Goal: Transaction & Acquisition: Purchase product/service

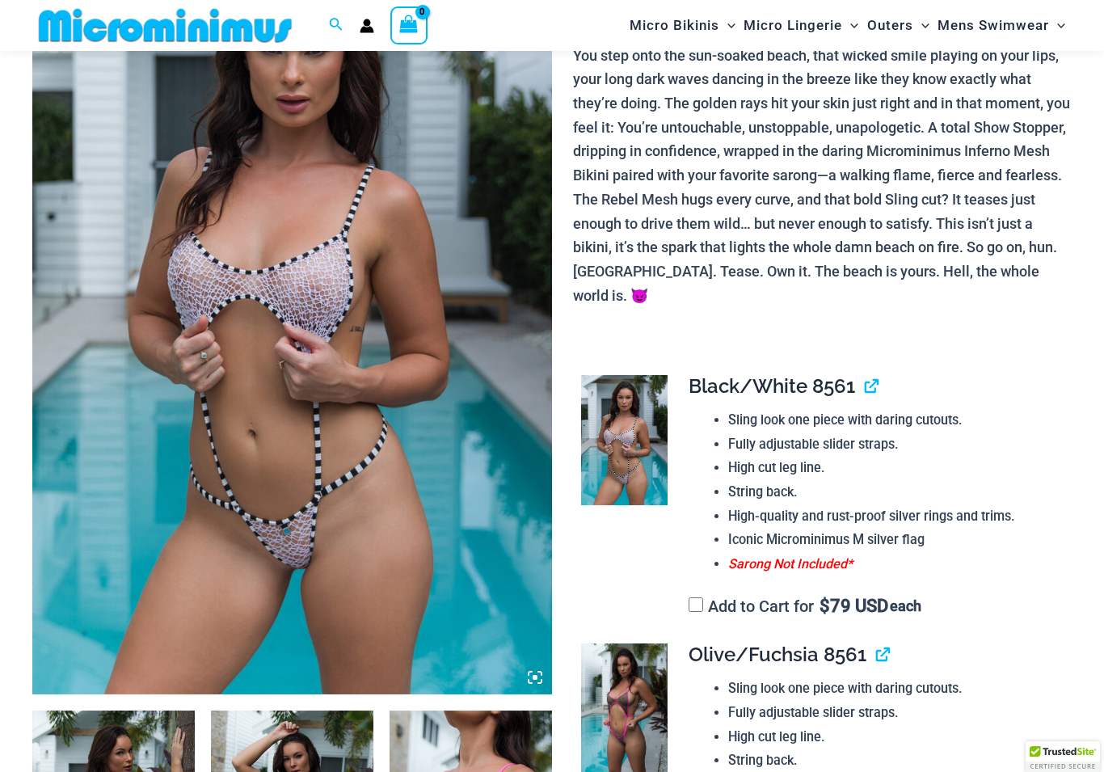
scroll to position [238, 0]
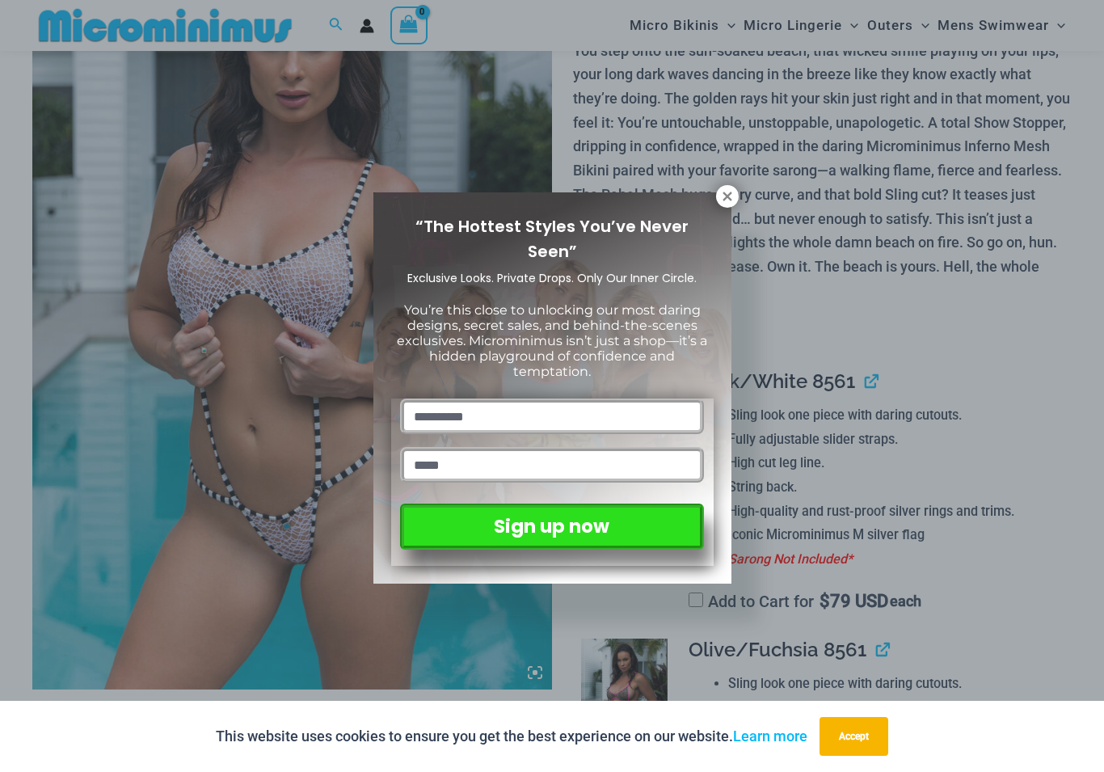
click at [734, 196] on icon at bounding box center [727, 196] width 15 height 15
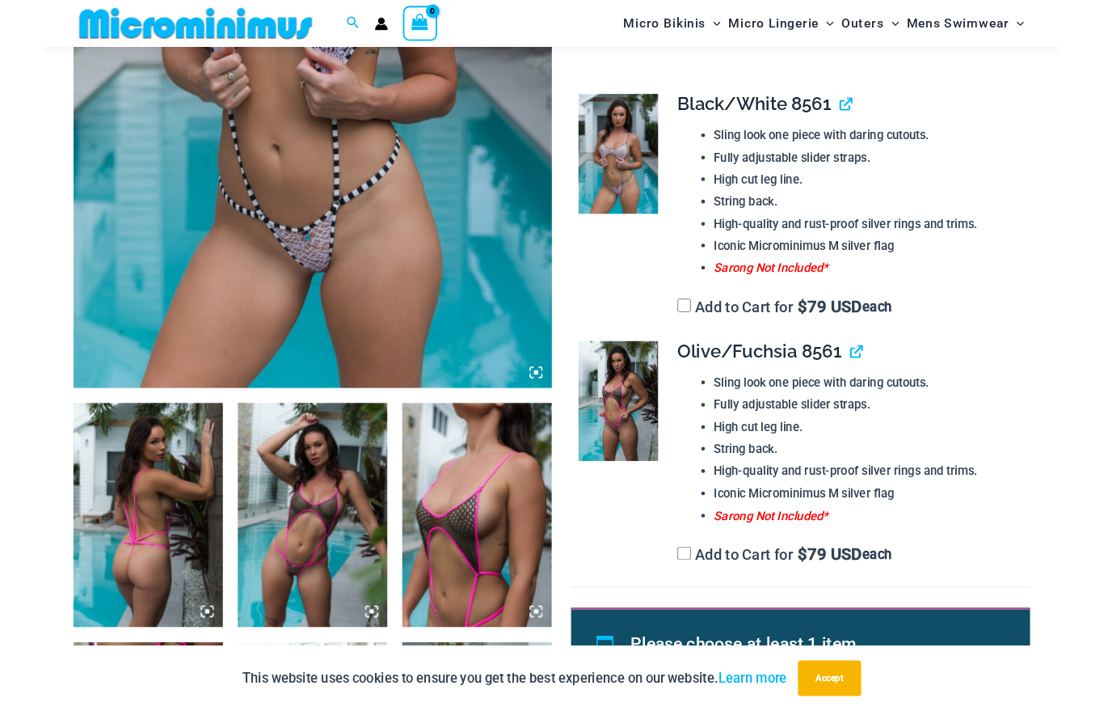
scroll to position [311, 0]
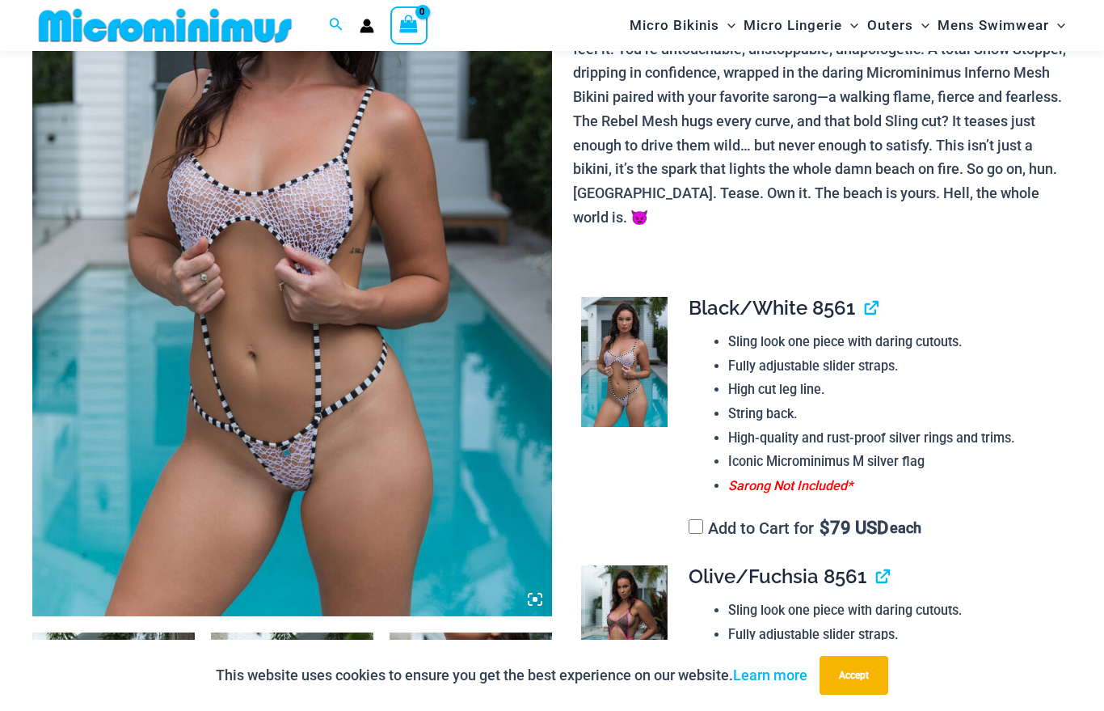
click at [369, 328] on img at bounding box center [292, 226] width 520 height 780
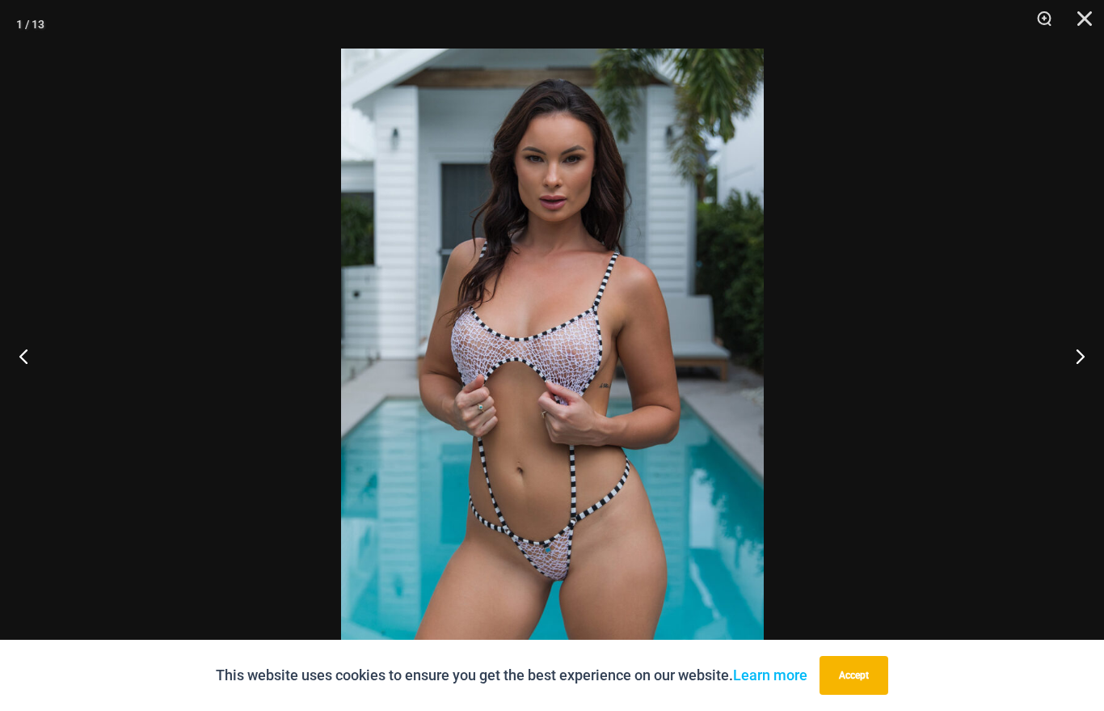
click at [1087, 357] on button "Next" at bounding box center [1074, 355] width 61 height 81
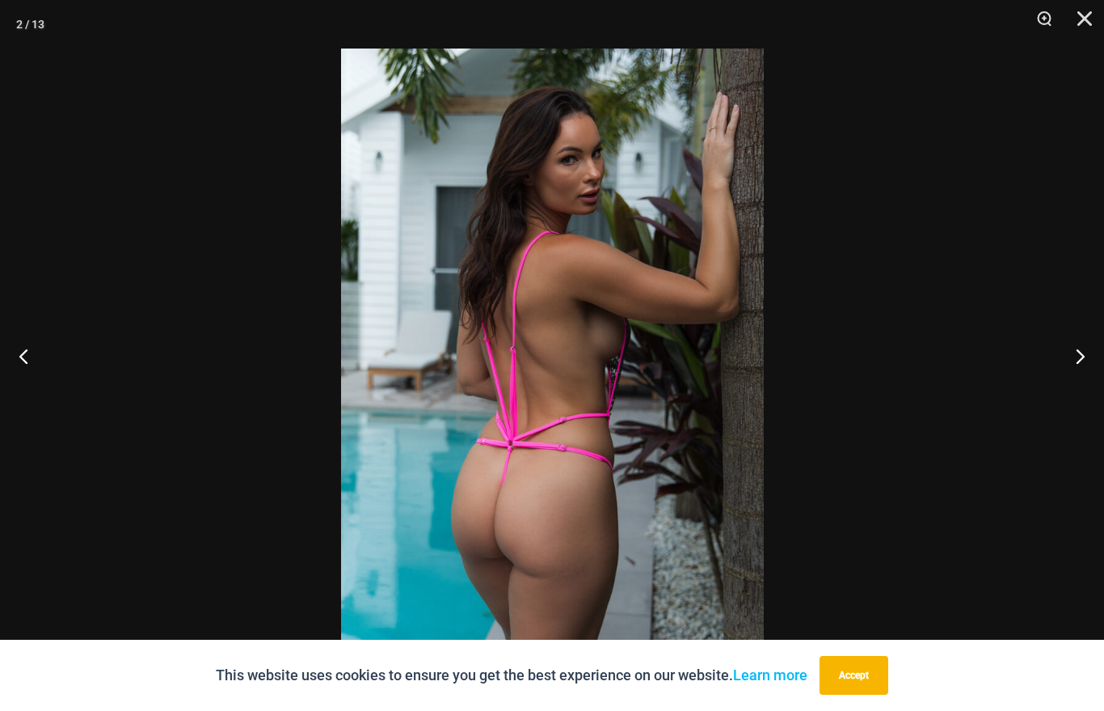
click at [1081, 361] on button "Next" at bounding box center [1074, 355] width 61 height 81
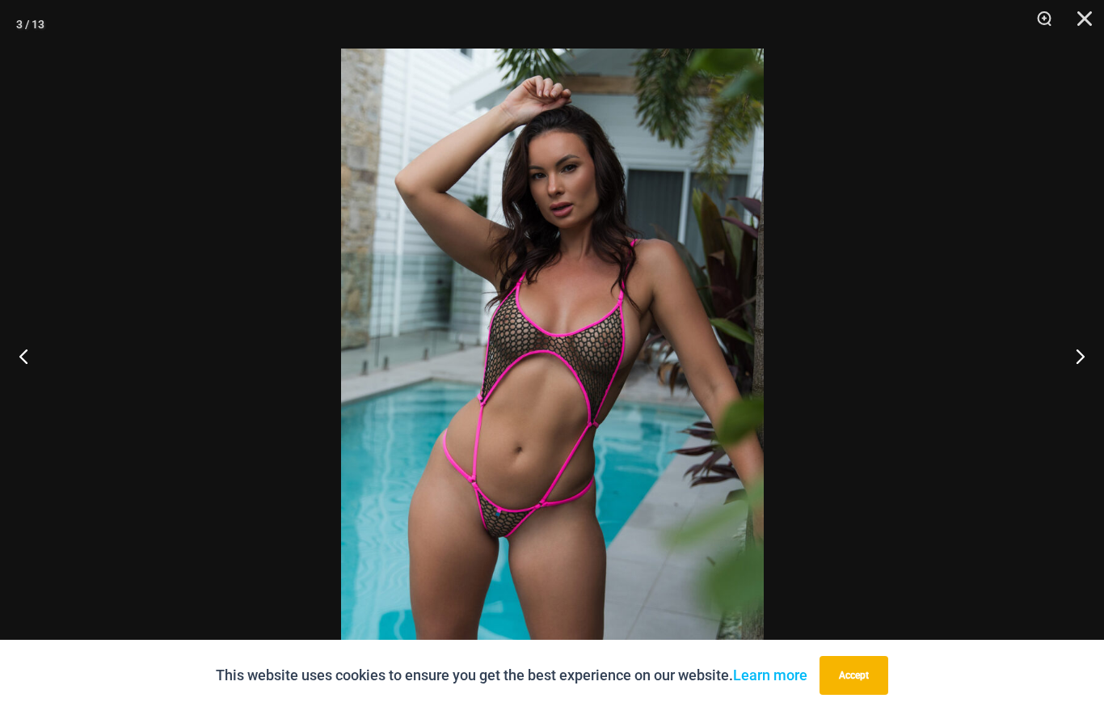
click at [1082, 369] on button "Next" at bounding box center [1074, 355] width 61 height 81
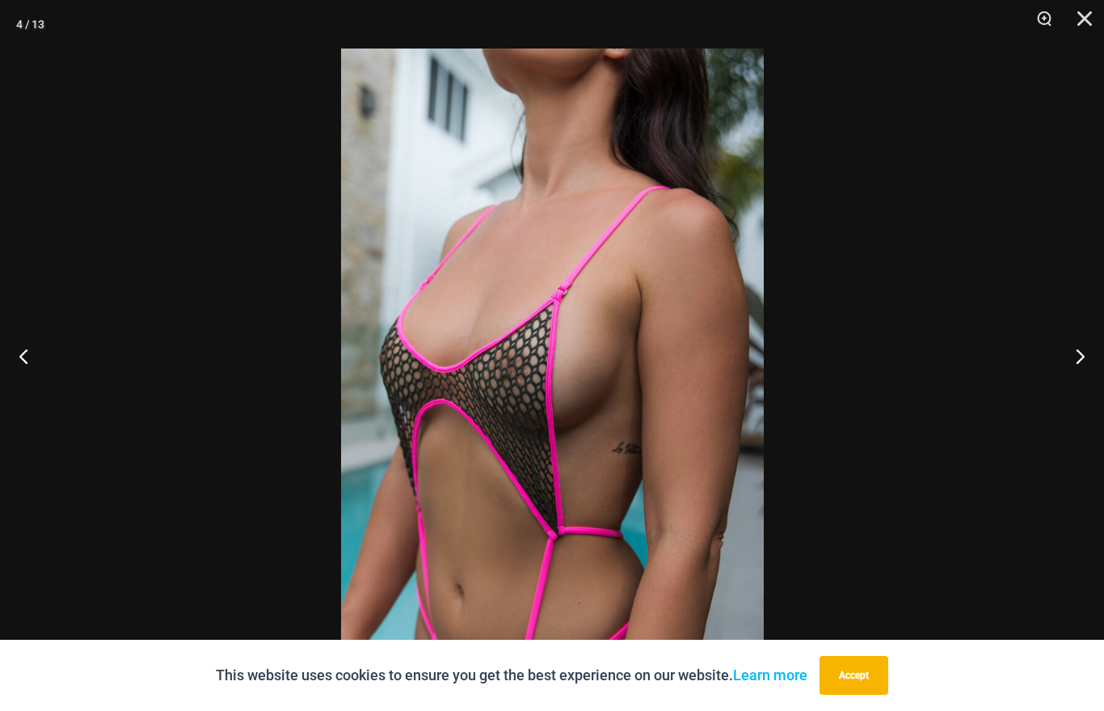
click at [1080, 361] on button "Next" at bounding box center [1074, 355] width 61 height 81
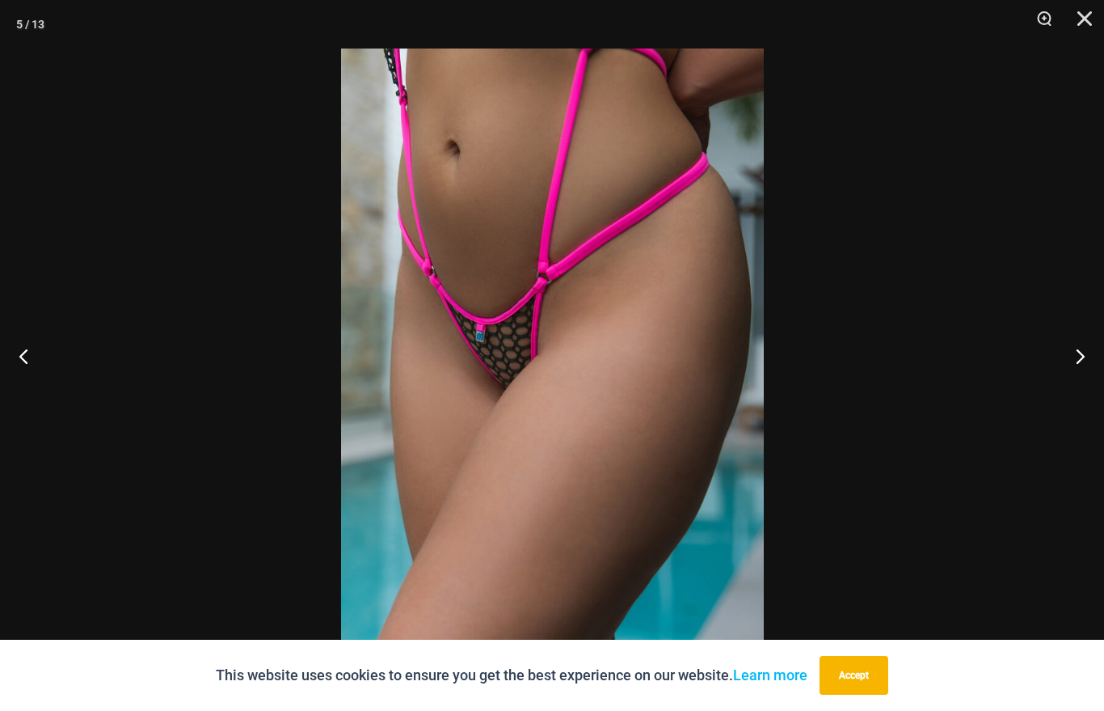
click at [1082, 366] on button "Next" at bounding box center [1074, 355] width 61 height 81
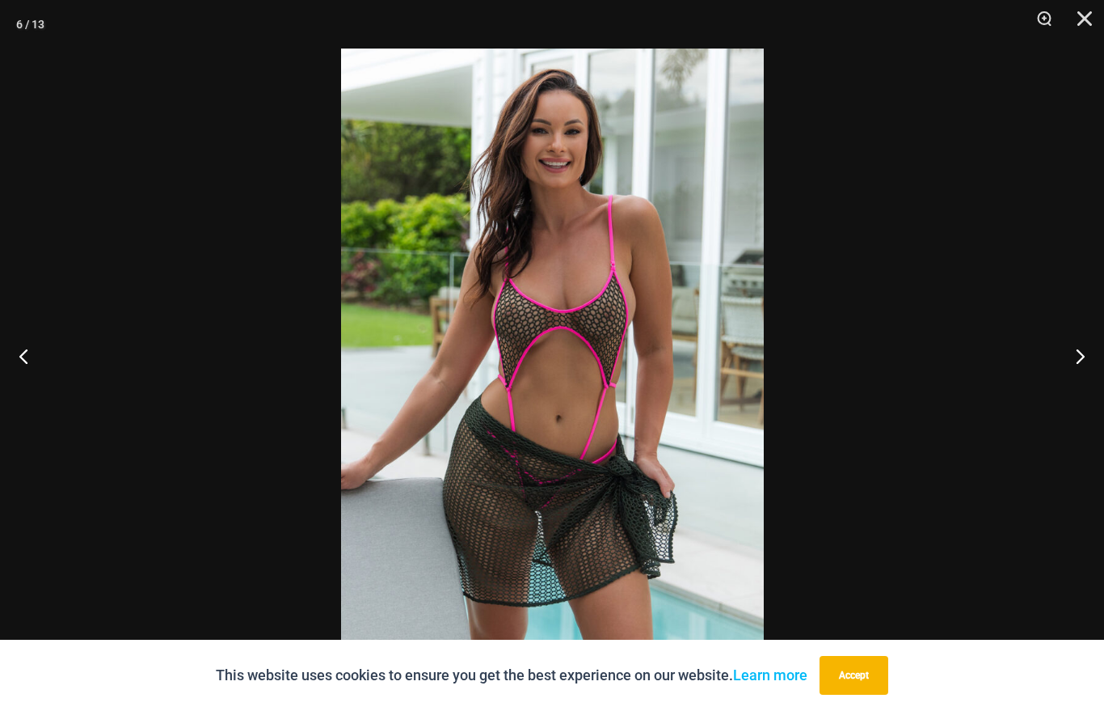
click at [1078, 368] on button "Next" at bounding box center [1074, 355] width 61 height 81
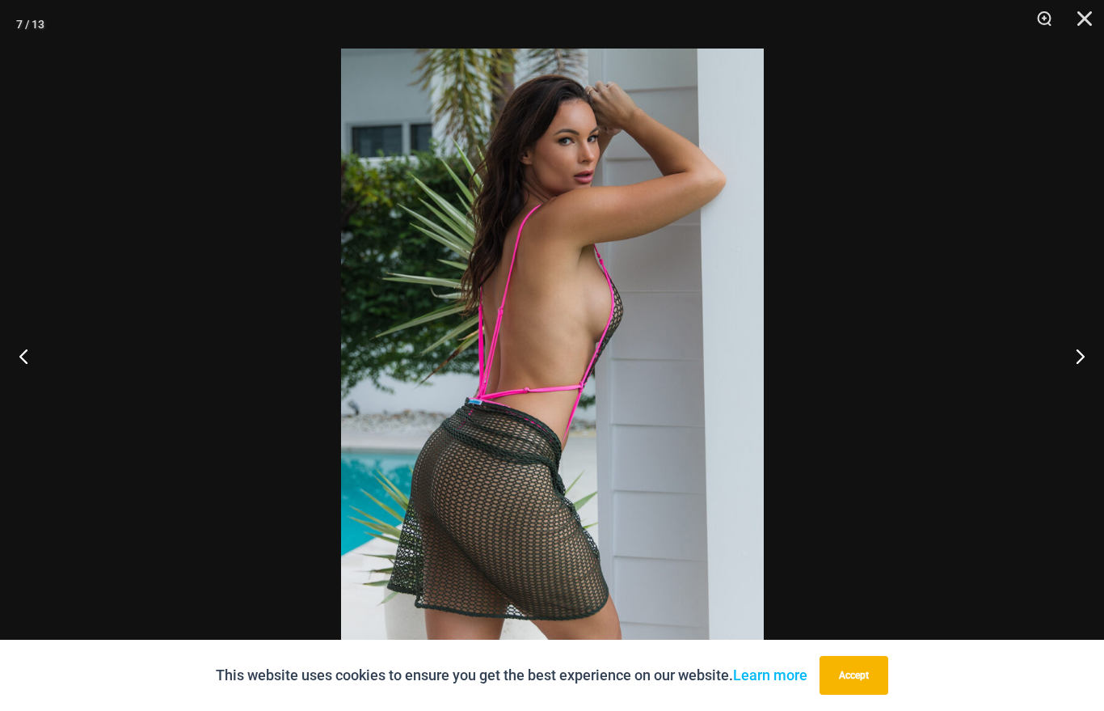
click at [1078, 367] on button "Next" at bounding box center [1074, 355] width 61 height 81
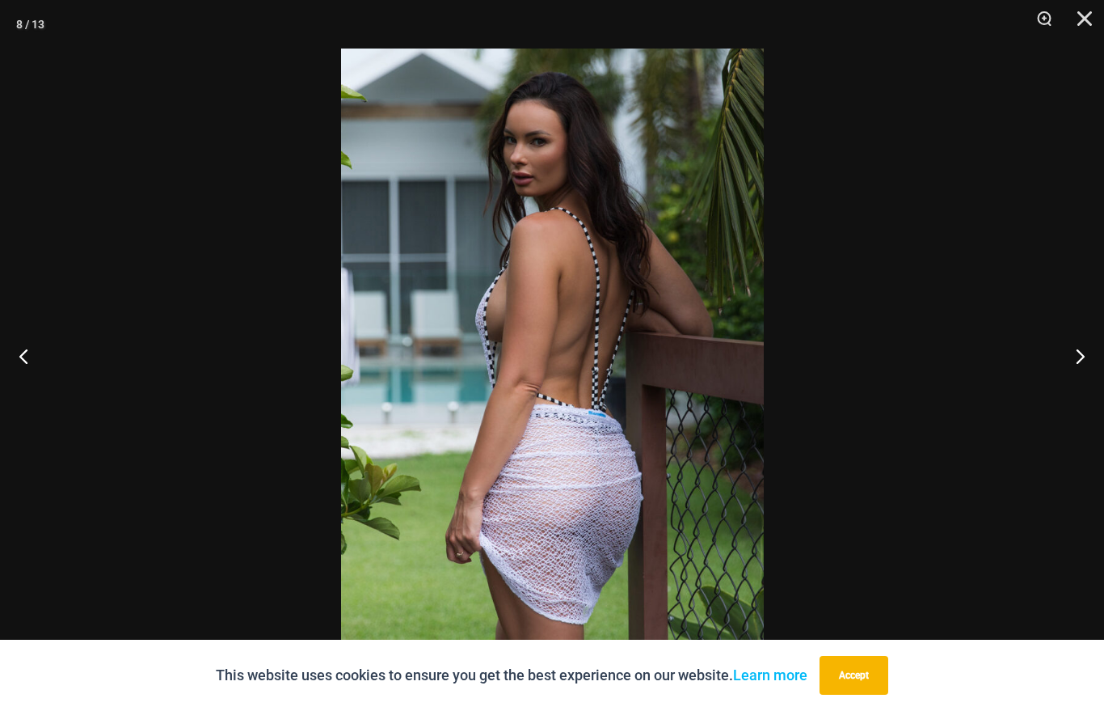
click at [1077, 369] on button "Next" at bounding box center [1074, 355] width 61 height 81
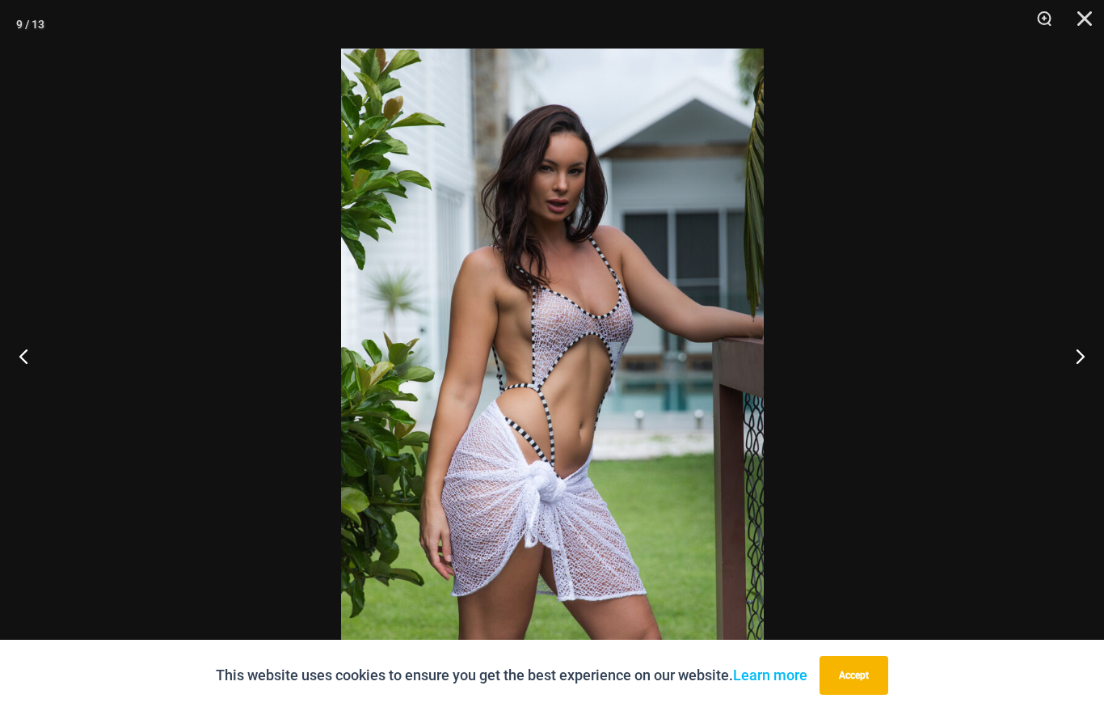
click at [1079, 368] on button "Next" at bounding box center [1074, 355] width 61 height 81
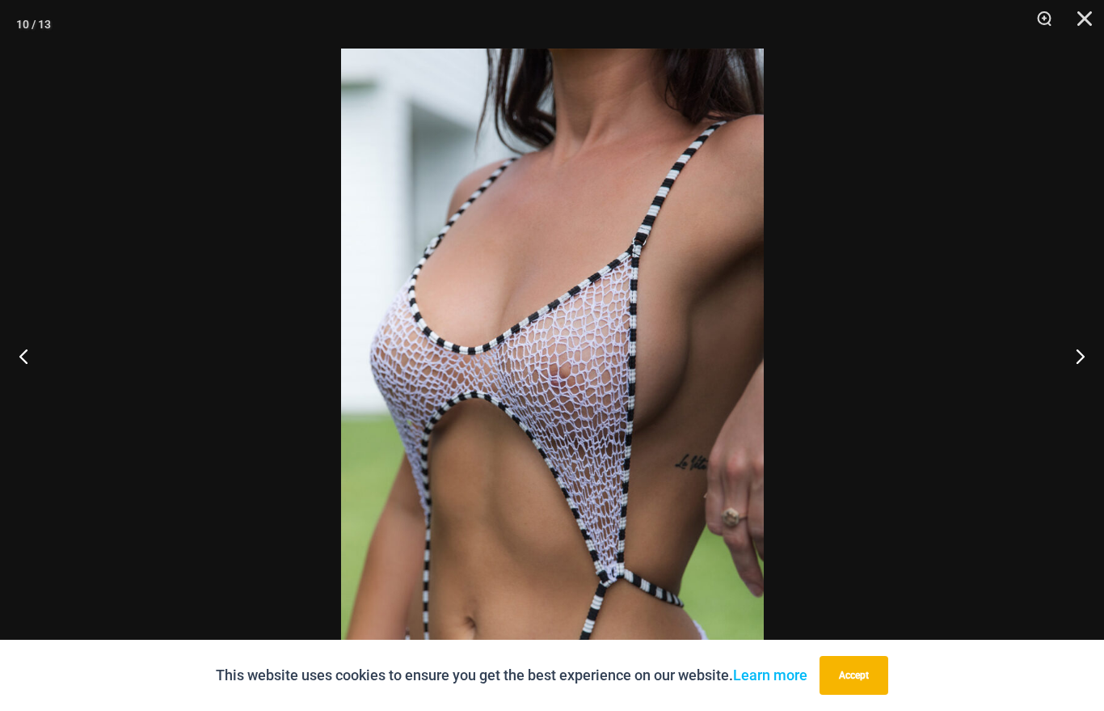
click at [1080, 366] on button "Next" at bounding box center [1074, 355] width 61 height 81
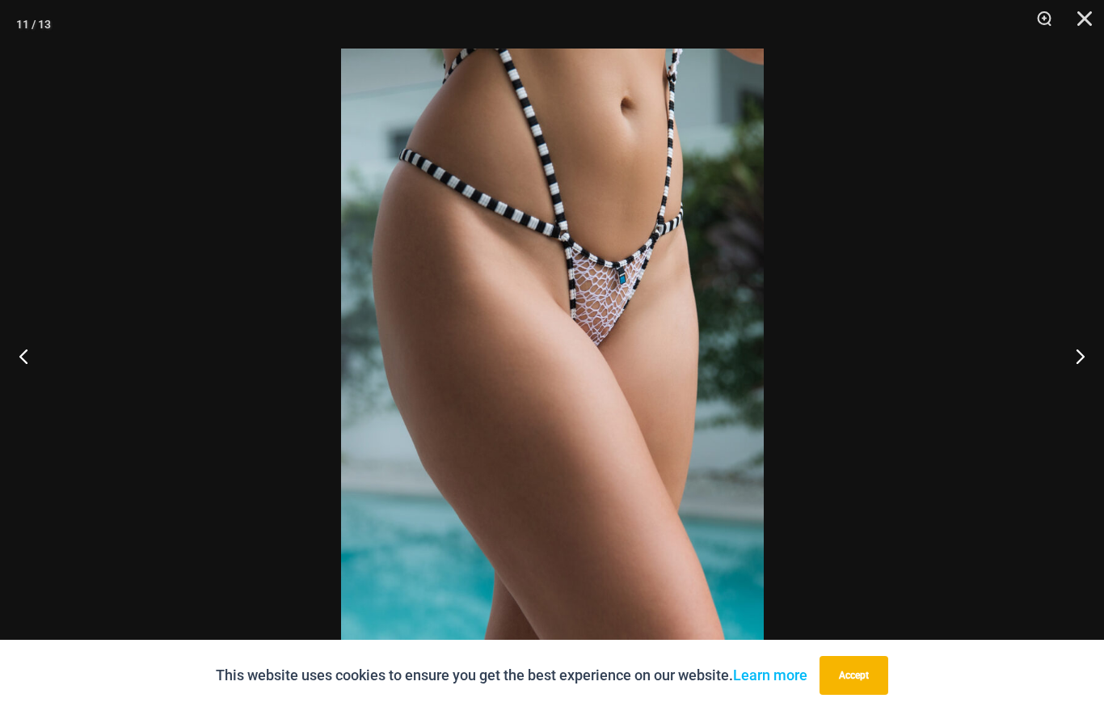
click at [1080, 369] on button "Next" at bounding box center [1074, 355] width 61 height 81
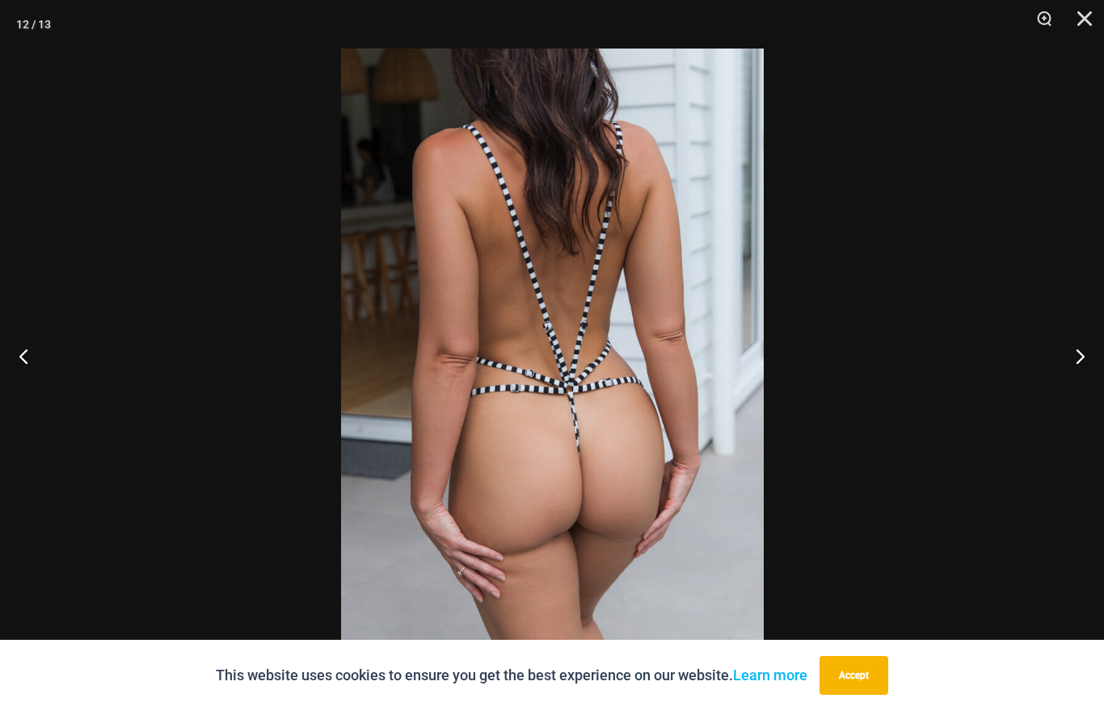
click at [1078, 369] on button "Next" at bounding box center [1074, 355] width 61 height 81
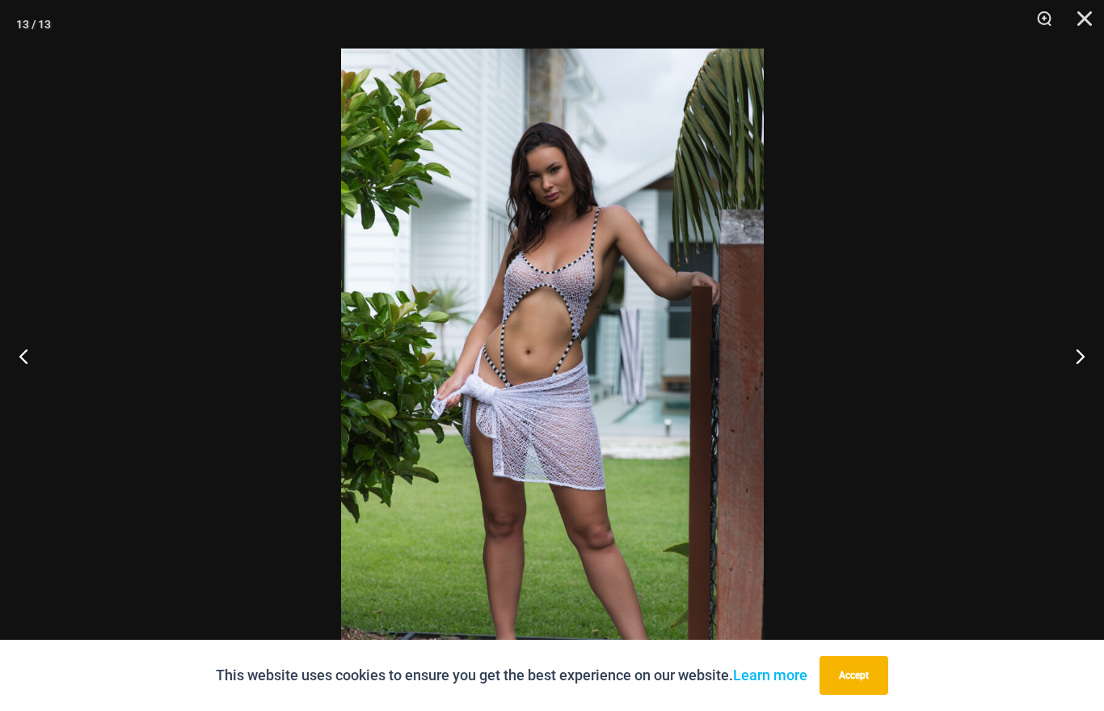
click at [1079, 371] on button "Next" at bounding box center [1074, 355] width 61 height 81
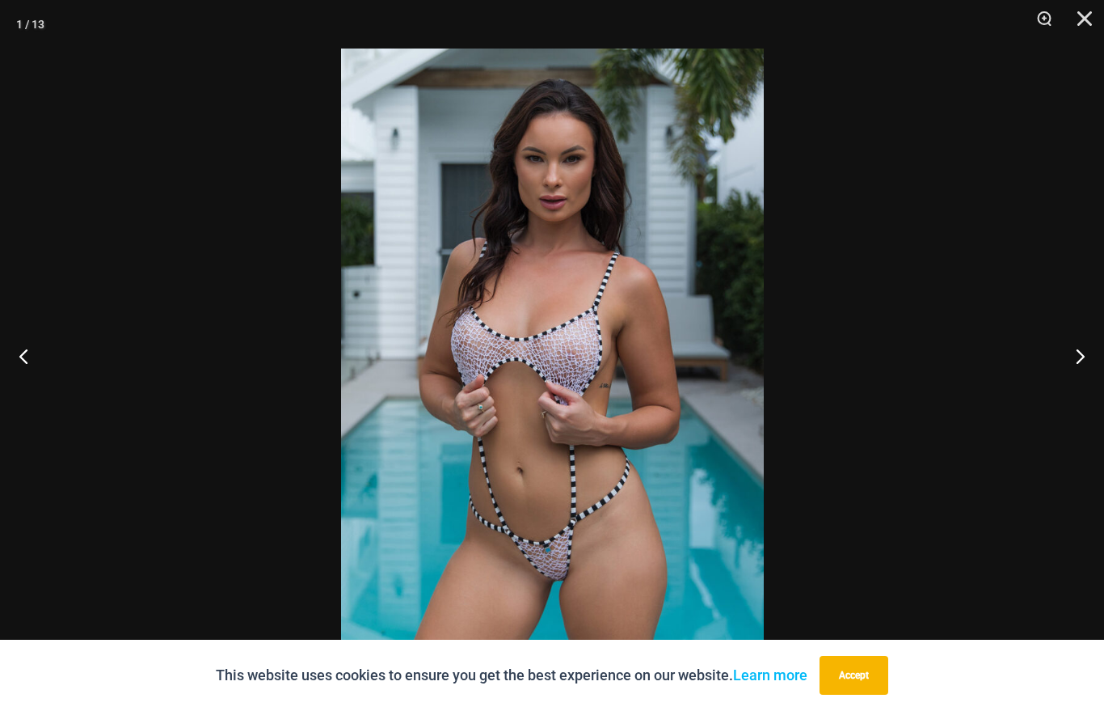
click at [1078, 370] on button "Next" at bounding box center [1074, 355] width 61 height 81
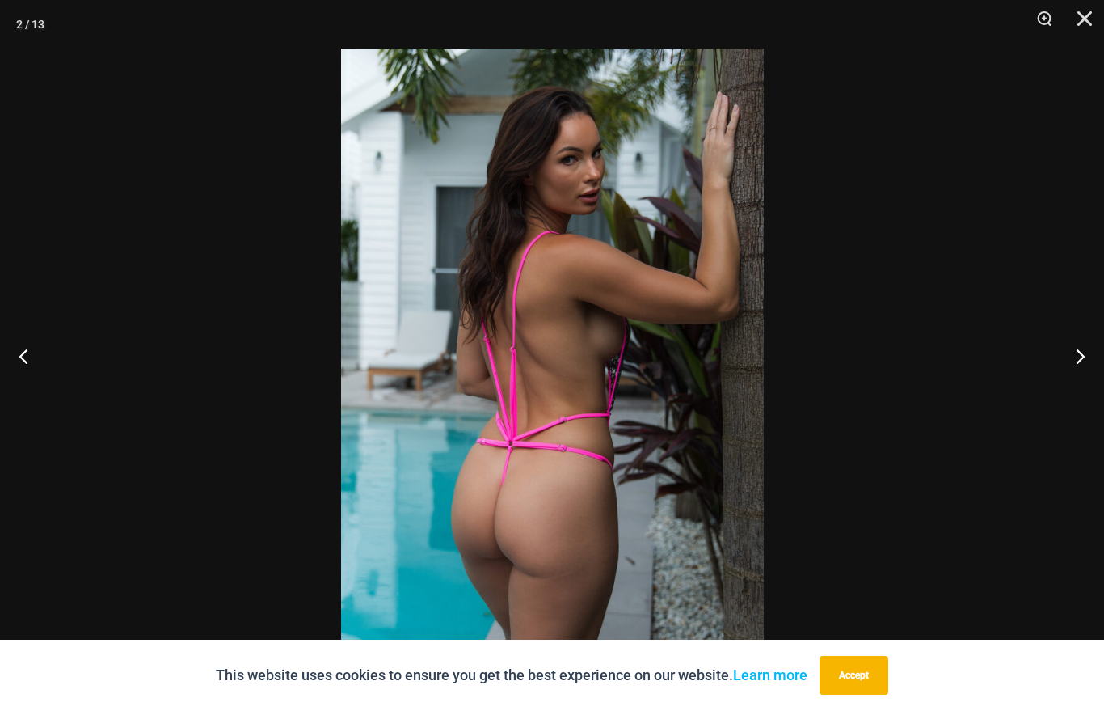
click at [1078, 369] on button "Next" at bounding box center [1074, 355] width 61 height 81
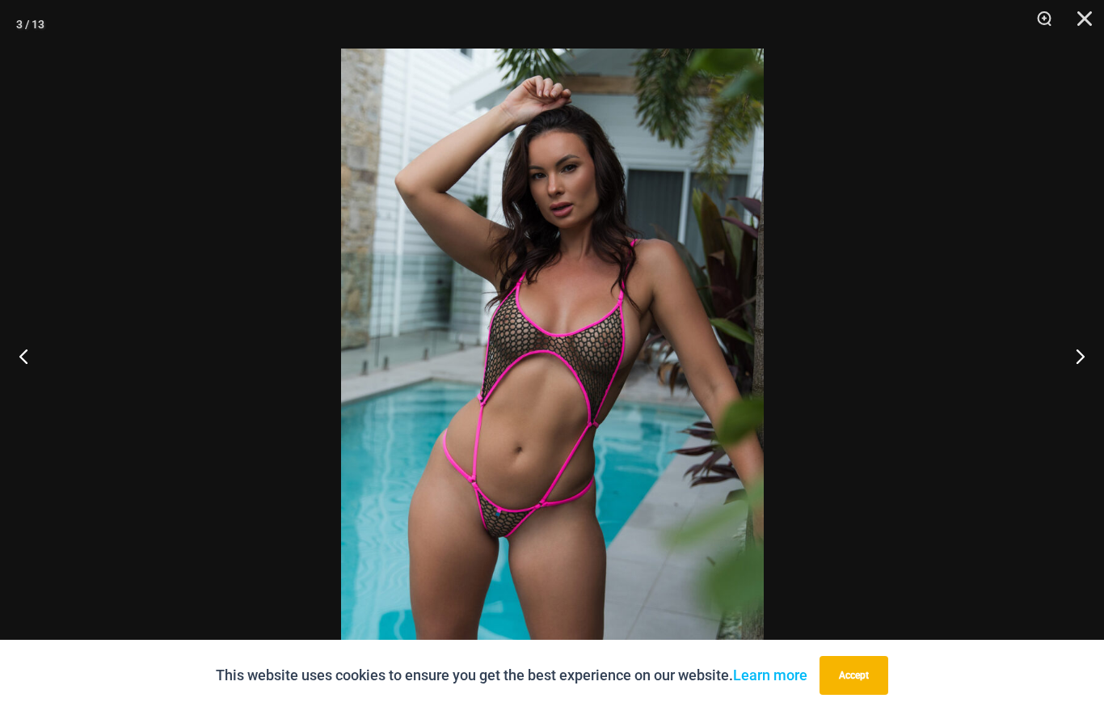
click at [1078, 369] on button "Next" at bounding box center [1074, 355] width 61 height 81
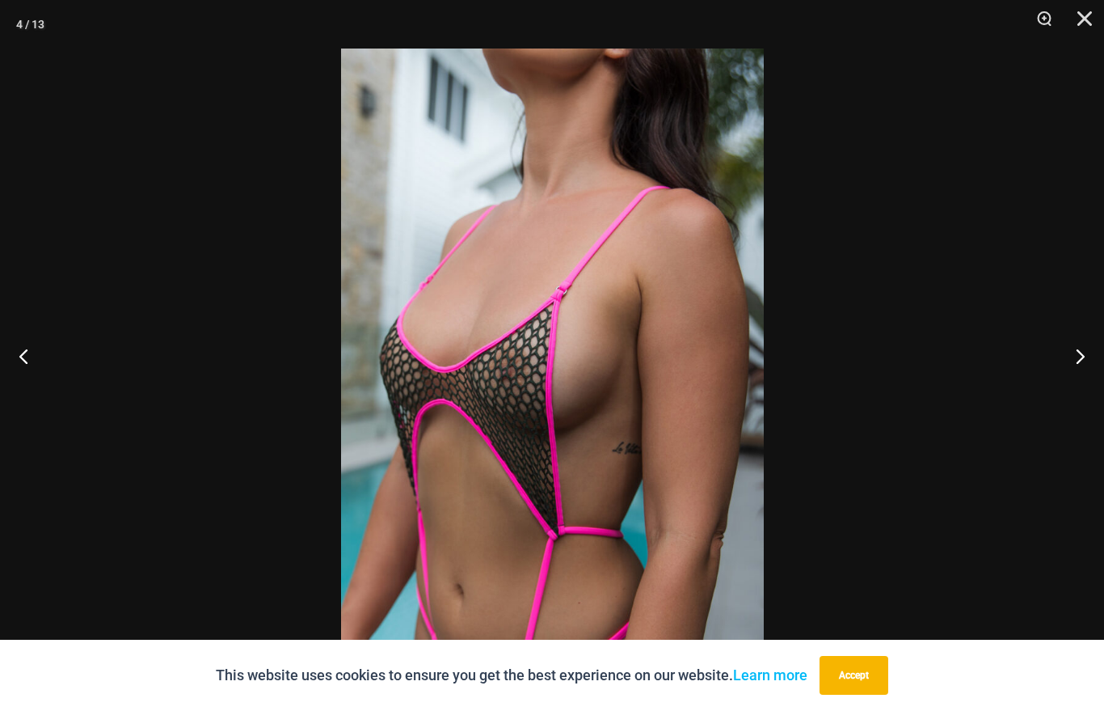
click at [1078, 369] on button "Next" at bounding box center [1074, 355] width 61 height 81
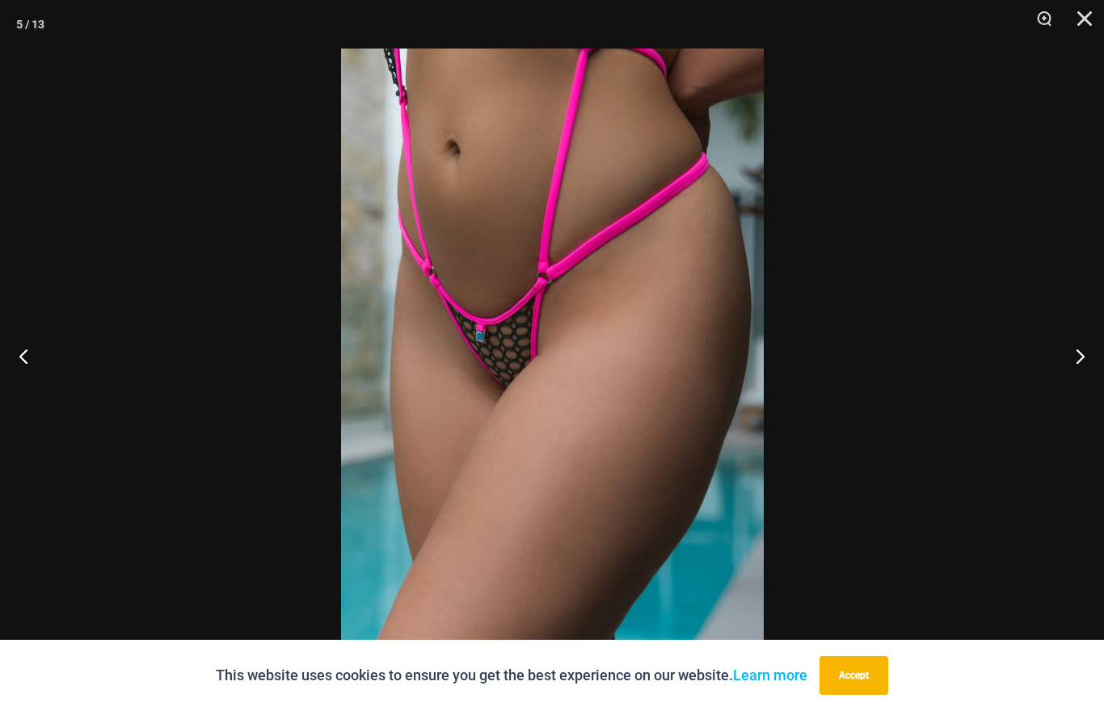
click at [1078, 370] on button "Next" at bounding box center [1074, 355] width 61 height 81
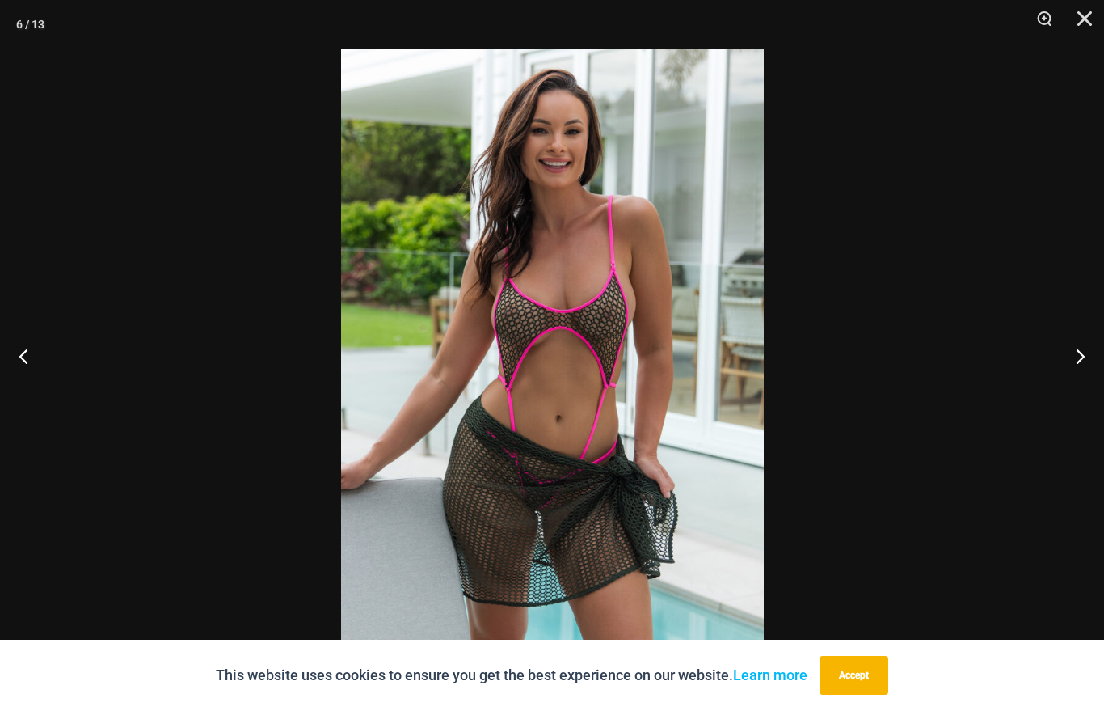
click at [1078, 370] on button "Next" at bounding box center [1074, 355] width 61 height 81
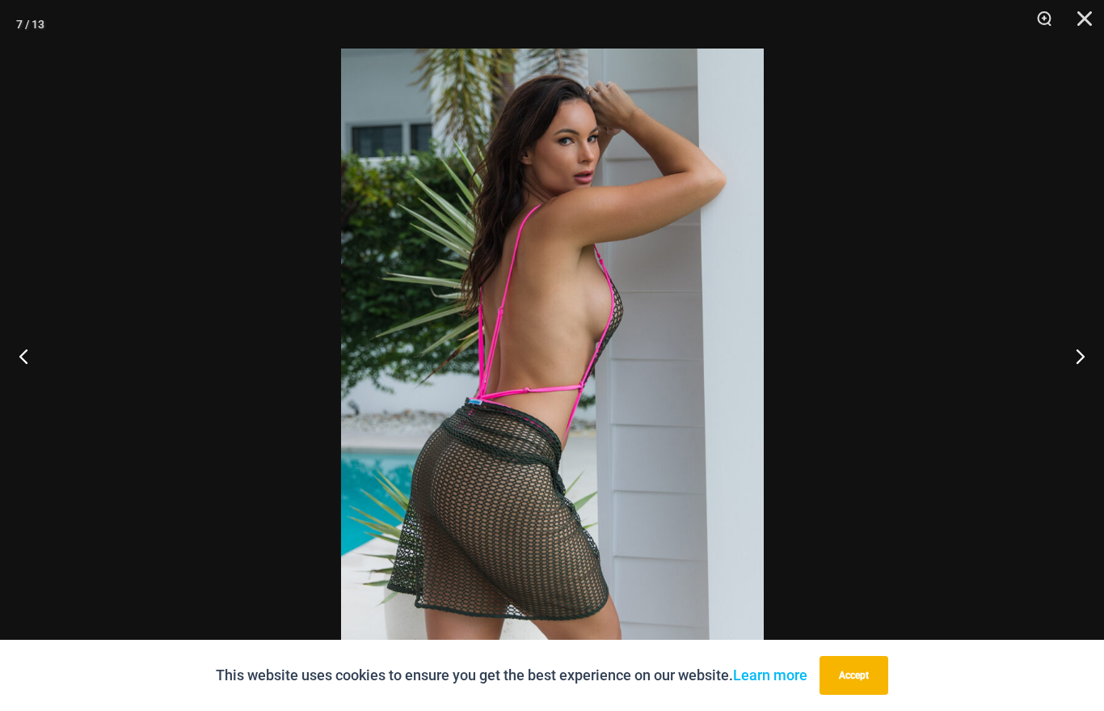
click at [1078, 371] on button "Next" at bounding box center [1074, 355] width 61 height 81
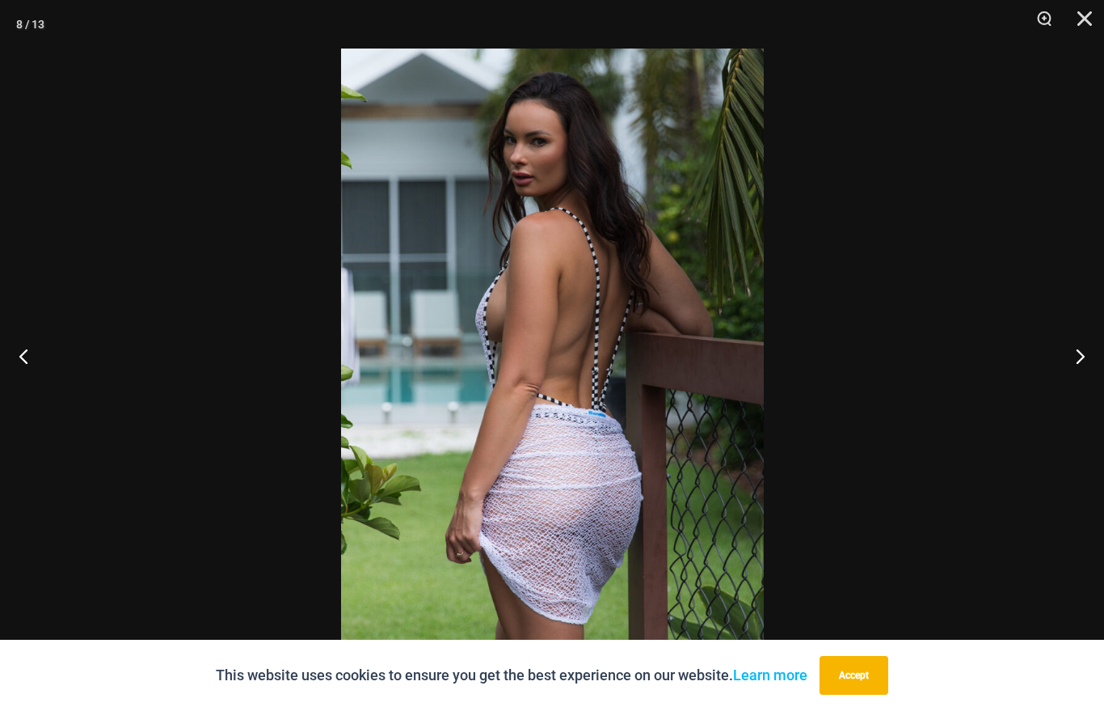
click at [1078, 371] on button "Next" at bounding box center [1074, 355] width 61 height 81
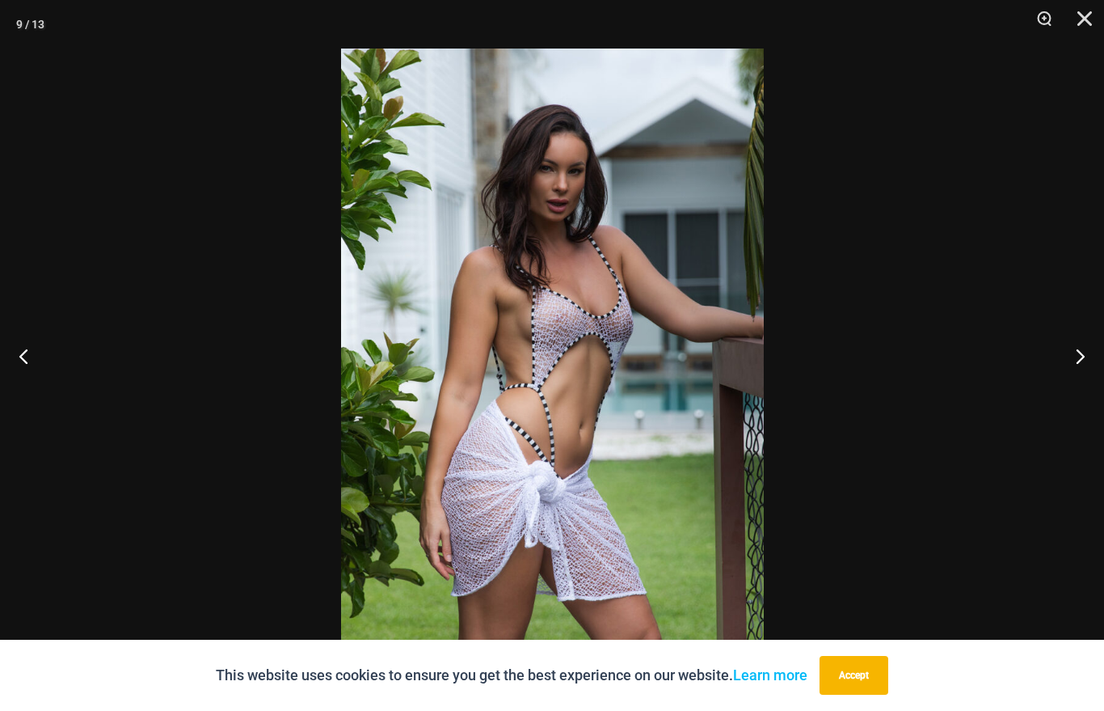
click at [1077, 373] on button "Next" at bounding box center [1074, 355] width 61 height 81
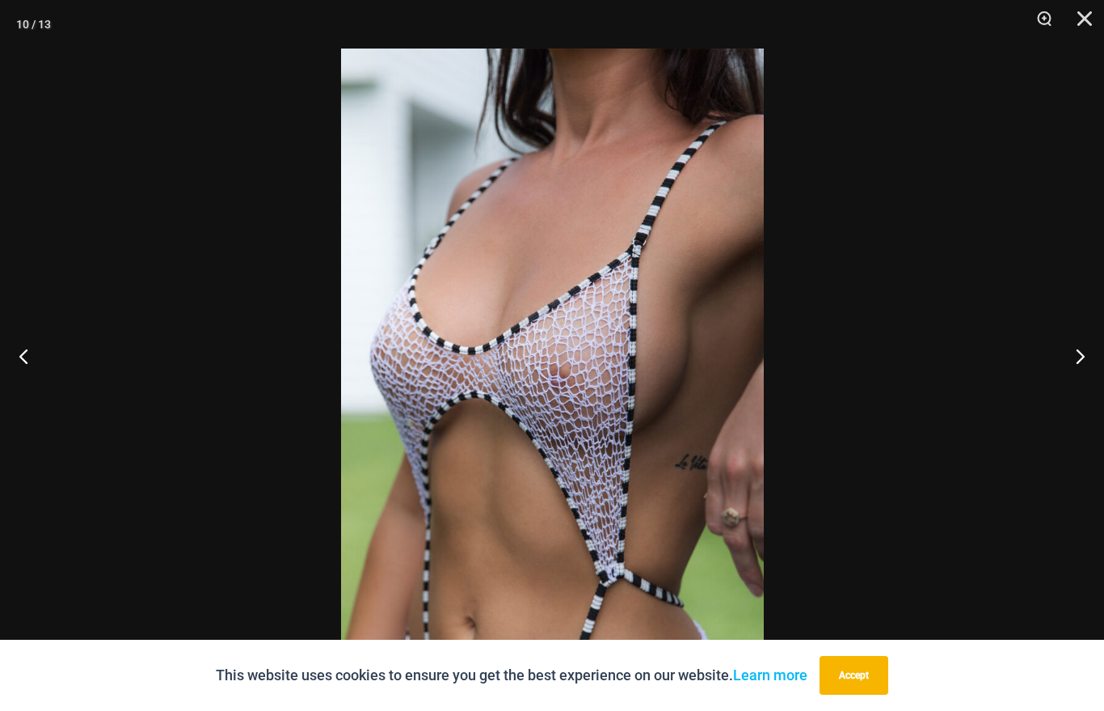
click at [1087, 6] on button "Close" at bounding box center [1079, 24] width 40 height 49
